Goal: Navigation & Orientation: Find specific page/section

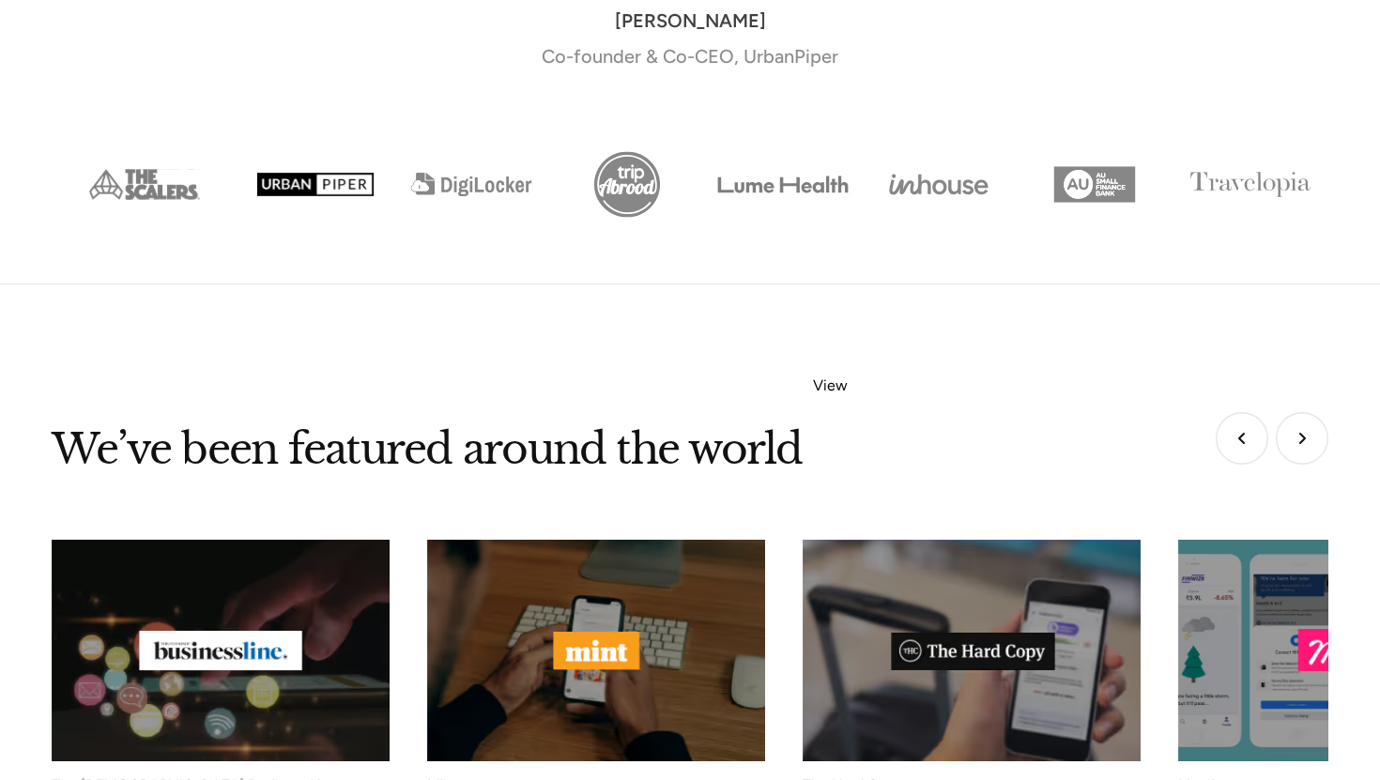
scroll to position [7556, 0]
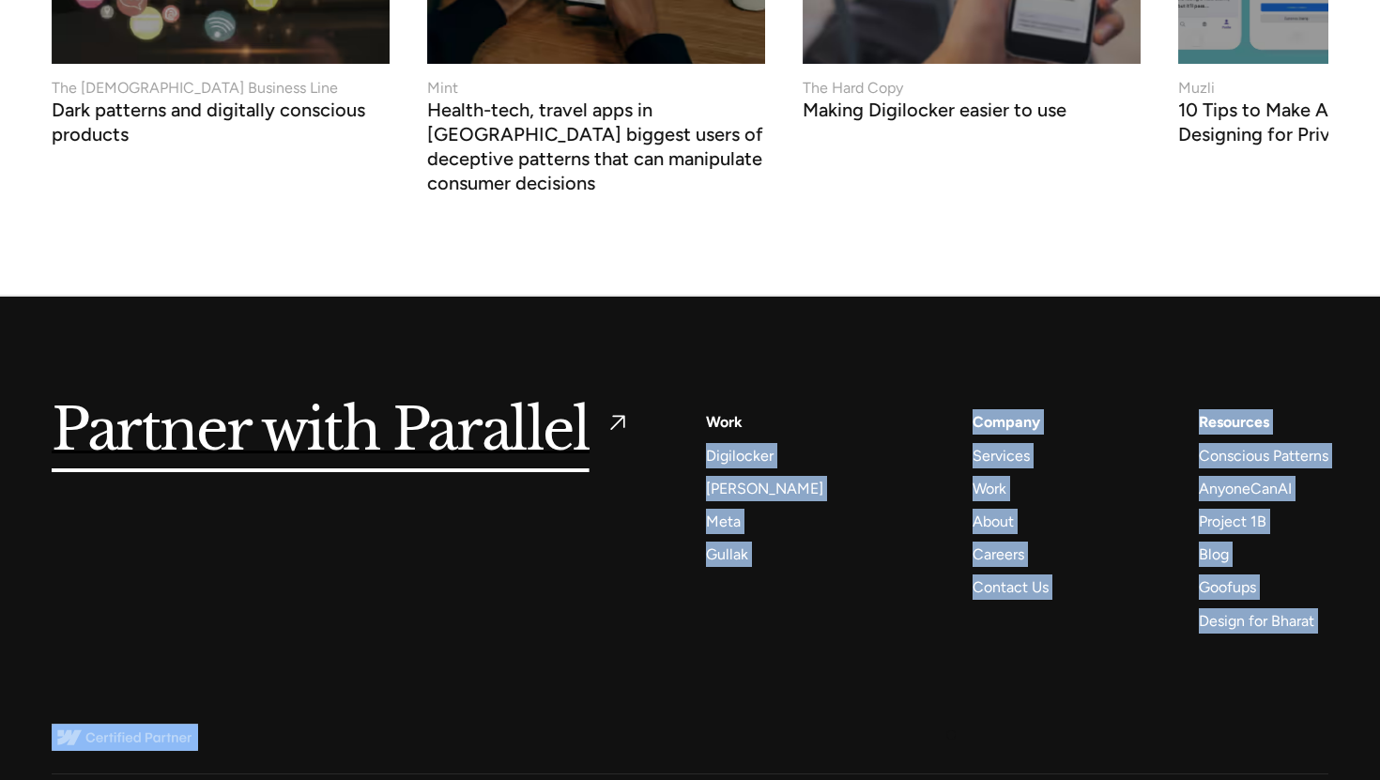
drag, startPoint x: 831, startPoint y: 386, endPoint x: 866, endPoint y: 527, distance: 145.1
click at [876, 561] on div "Services AI Design Sprint Design Sprint UX Design ProdUX Work Digilocker [PERSO…" at bounding box center [1017, 520] width 622 height 223
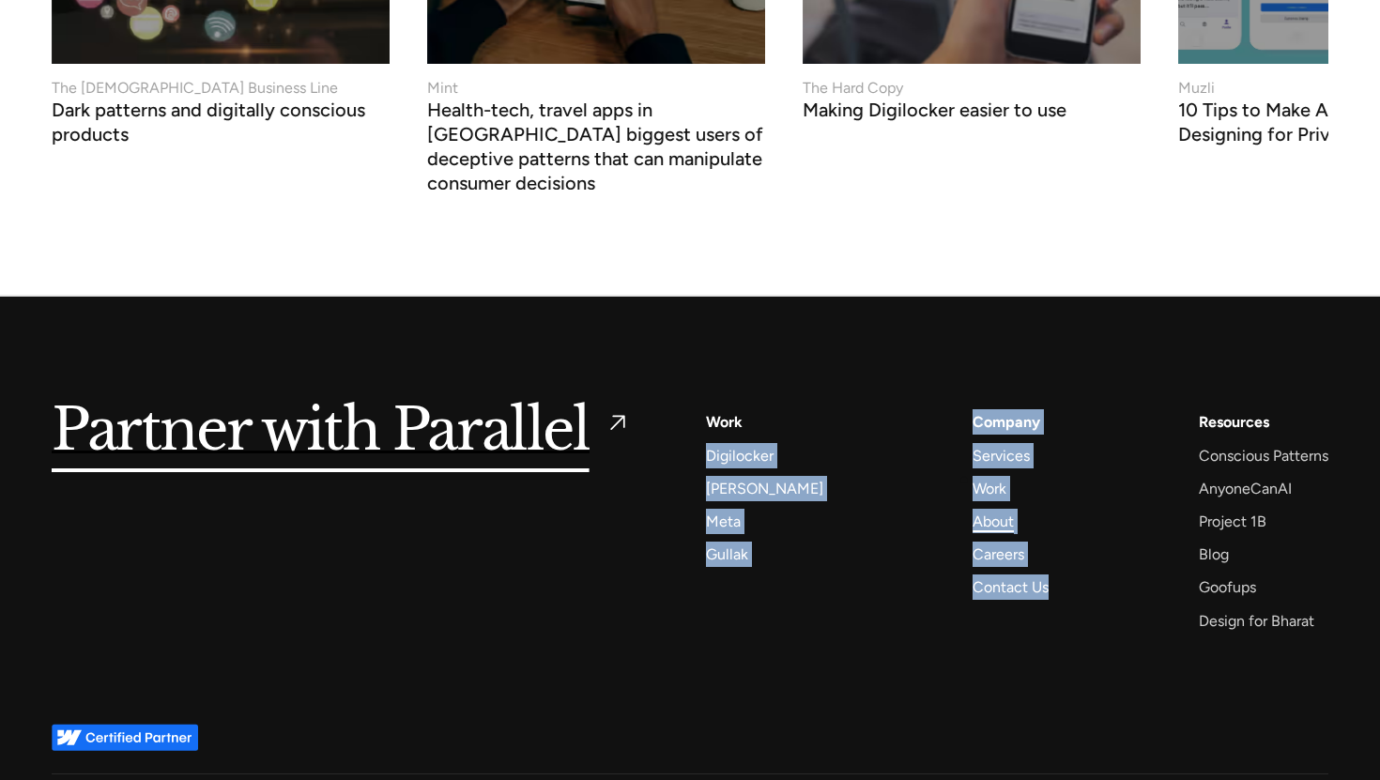
click at [973, 509] on div "About" at bounding box center [993, 521] width 41 height 25
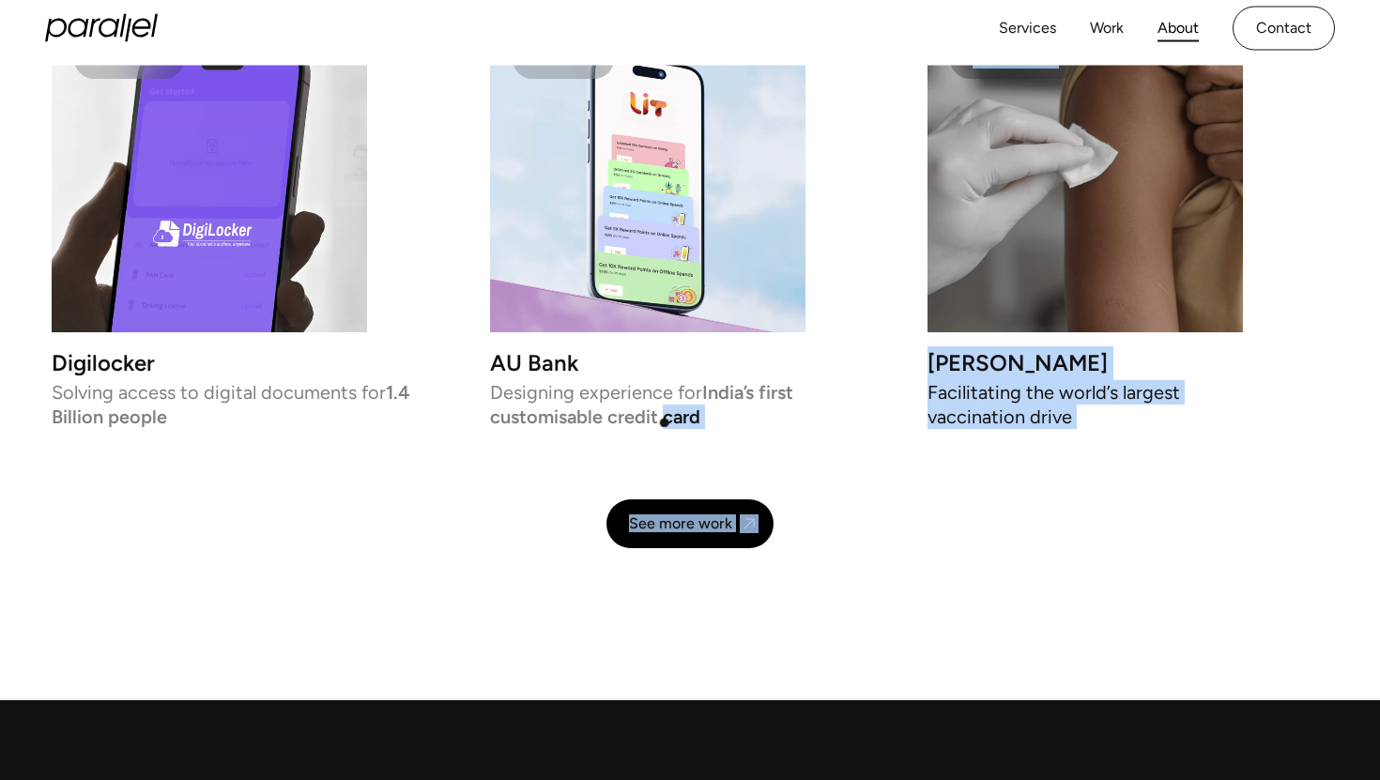
scroll to position [3964, 0]
